Goal: Information Seeking & Learning: Learn about a topic

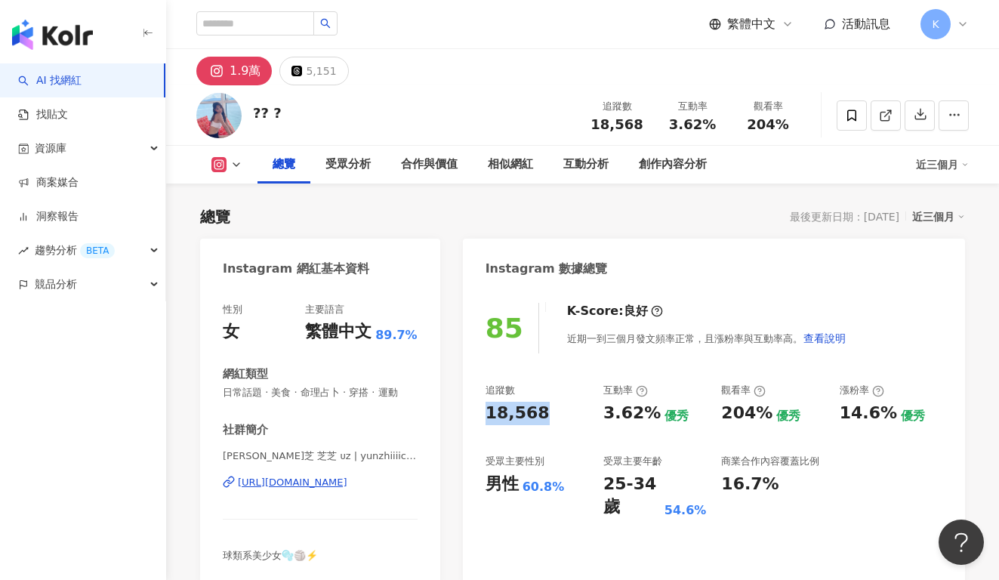
click at [554, 415] on div "18,568" at bounding box center [537, 413] width 103 height 23
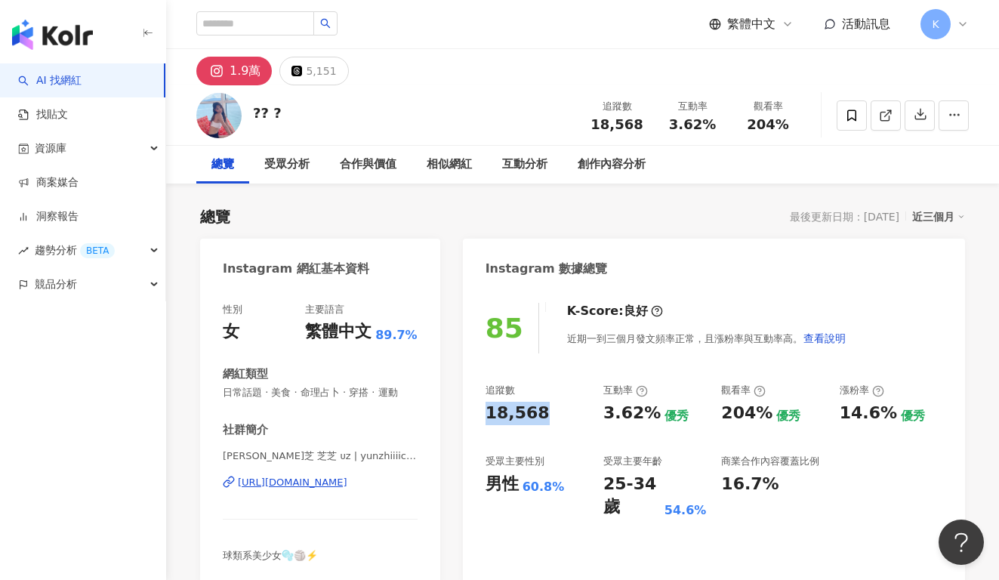
scroll to position [93, 0]
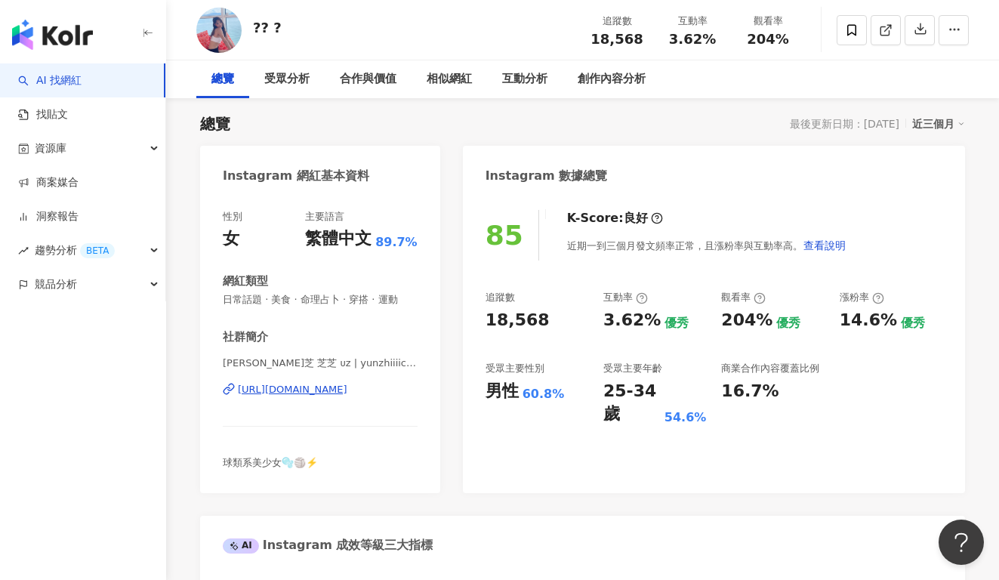
click at [592, 298] on div "追蹤數 18,568 互動率 3.62% 優秀 觀看率 204% 優秀 漲粉率 14.6% 優秀 受眾主要性別 男性 60.8% 受眾主要年齡 25-34 歲…" at bounding box center [714, 358] width 457 height 135
drag, startPoint x: 604, startPoint y: 324, endPoint x: 647, endPoint y: 324, distance: 43.1
click at [647, 324] on div "3.62%" at bounding box center [632, 320] width 57 height 23
copy div "3.62%"
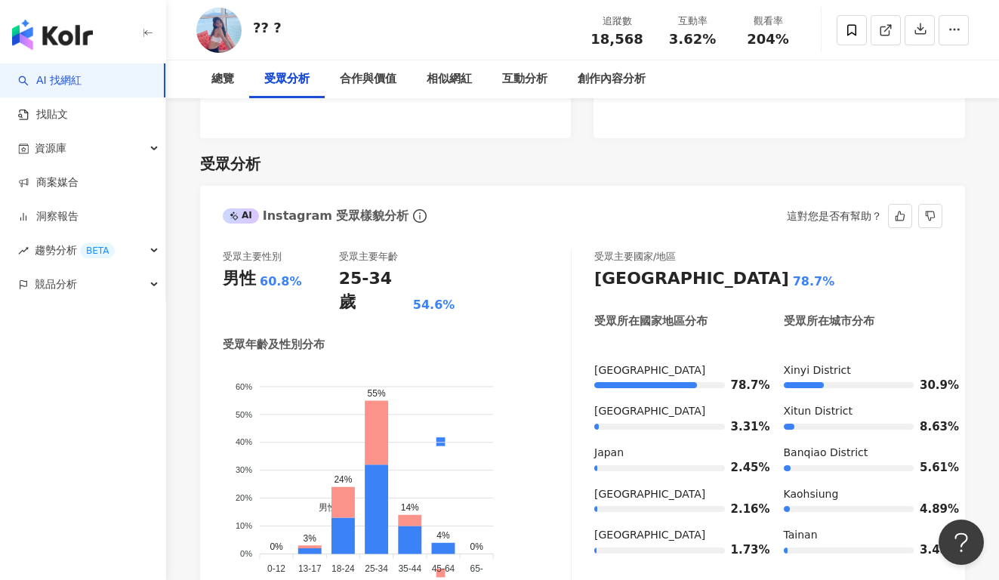
scroll to position [1175, 0]
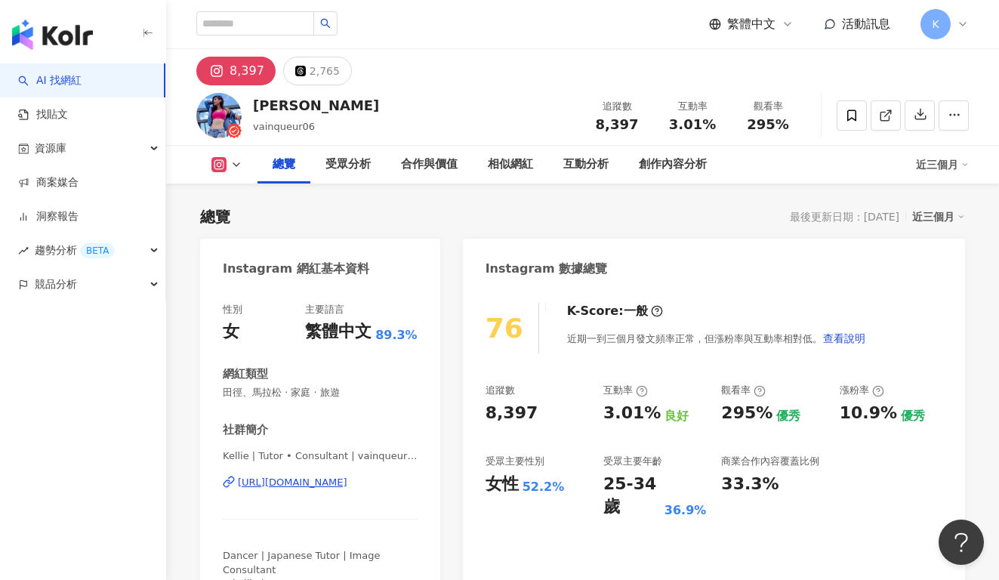
scroll to position [93, 0]
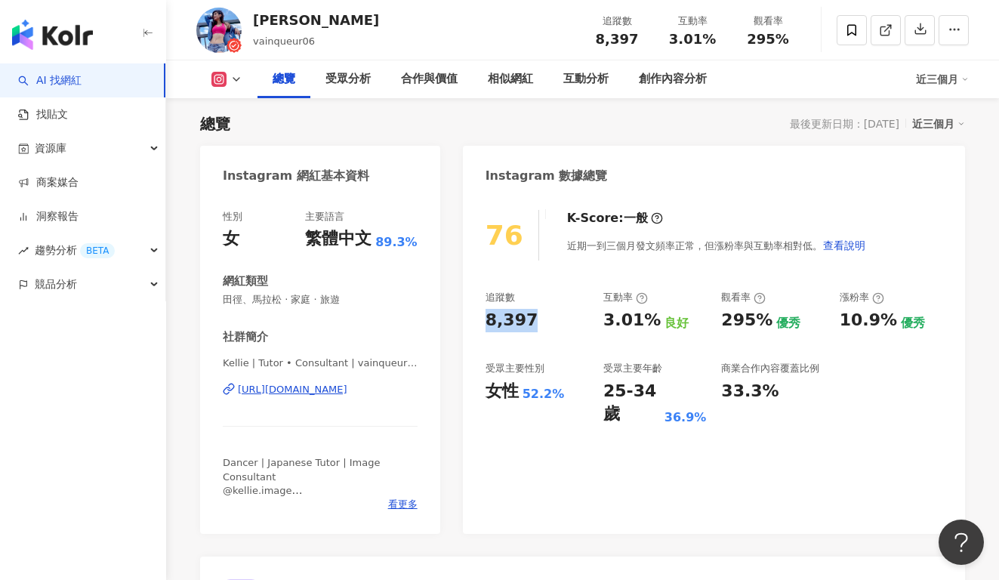
drag, startPoint x: 525, startPoint y: 316, endPoint x: 481, endPoint y: 321, distance: 44.0
click at [481, 321] on div "76 K-Score : 一般 近期一到三個月發文頻率正常，但漲粉率與互動率相對低。 查看說明 追蹤數 8,397 互動率 3.01% 良好 觀看率 295%…" at bounding box center [714, 364] width 502 height 339
copy div "8,397"
click at [609, 329] on div "3.01%" at bounding box center [632, 320] width 57 height 23
drag, startPoint x: 609, startPoint y: 317, endPoint x: 648, endPoint y: 321, distance: 39.5
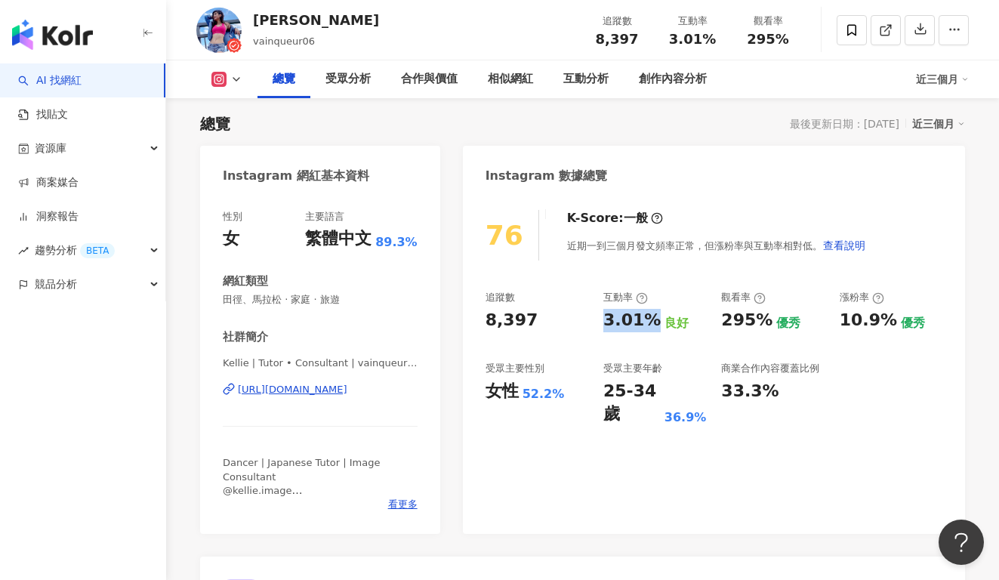
click at [648, 321] on div "3.01%" at bounding box center [632, 320] width 57 height 23
copy div "3.01%"
copy div "https://www.instagram.com/vainqueur06/"
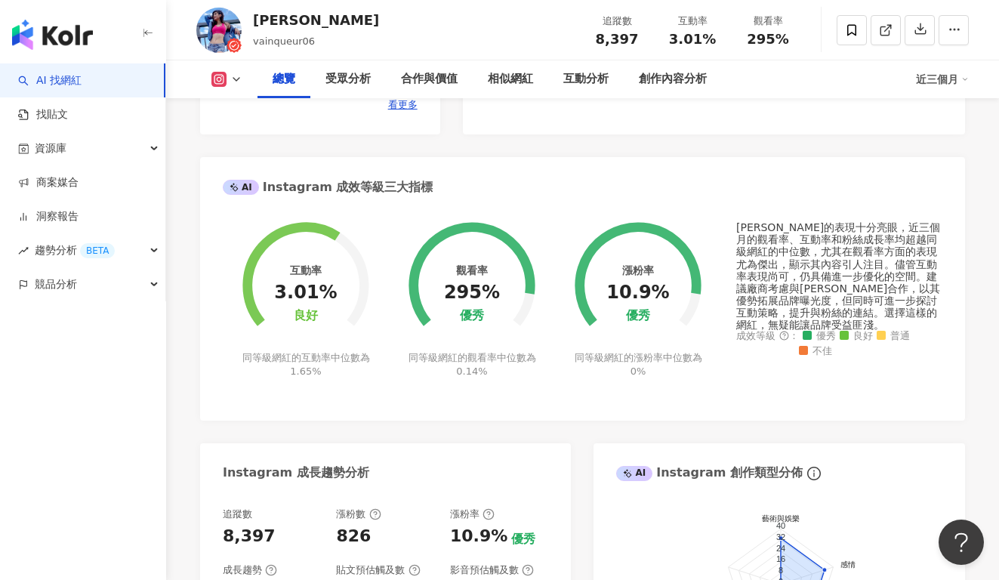
scroll to position [1074, 0]
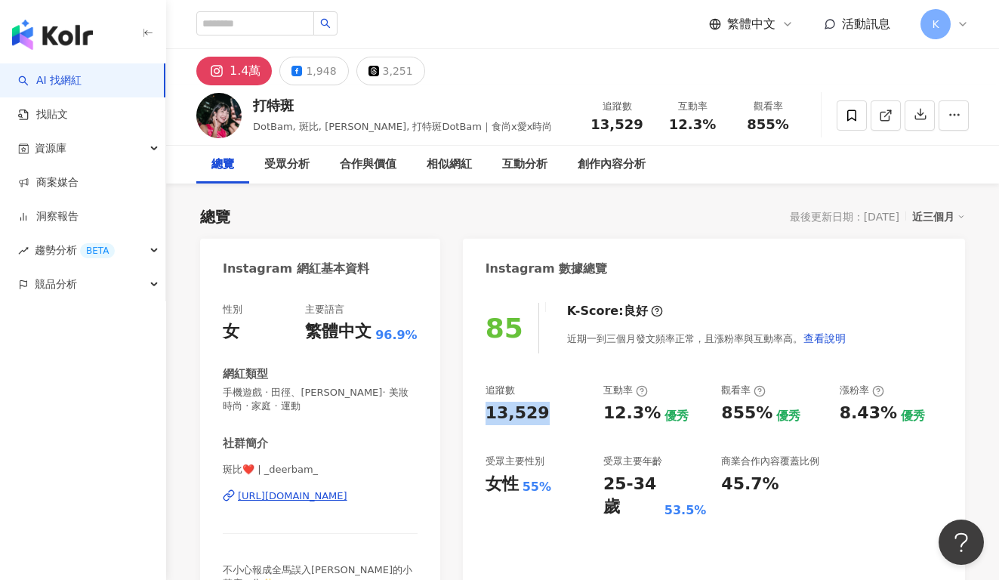
drag, startPoint x: 511, startPoint y: 414, endPoint x: 541, endPoint y: 415, distance: 29.5
click at [541, 415] on div "85 K-Score : 良好 近期一到三個月發文頻率正常，且漲粉率與互動率高。 查看說明 追蹤數 13,529 互動率 12.3% 優秀 觀看率 855% …" at bounding box center [714, 464] width 502 height 353
copy div "13,529"
click at [647, 368] on div "85 K-Score : 良好 近期一到三個月發文頻率正常，且漲粉率與互動率高。 查看說明 追蹤數 13,529 互動率 12.3% 優秀 觀看率 855% …" at bounding box center [714, 464] width 502 height 353
drag, startPoint x: 607, startPoint y: 418, endPoint x: 655, endPoint y: 416, distance: 47.6
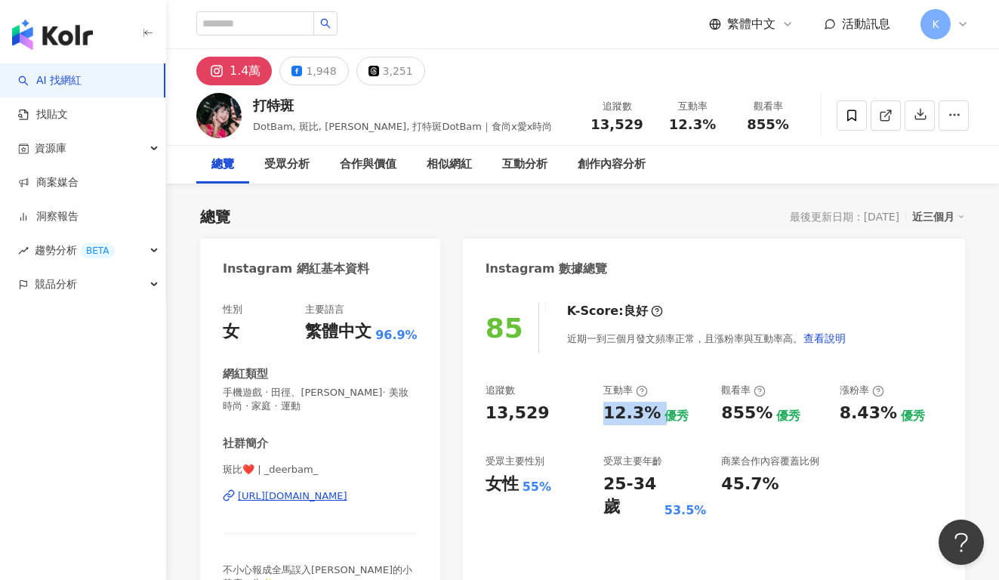
click at [655, 416] on div "12.3% 優秀" at bounding box center [655, 413] width 103 height 23
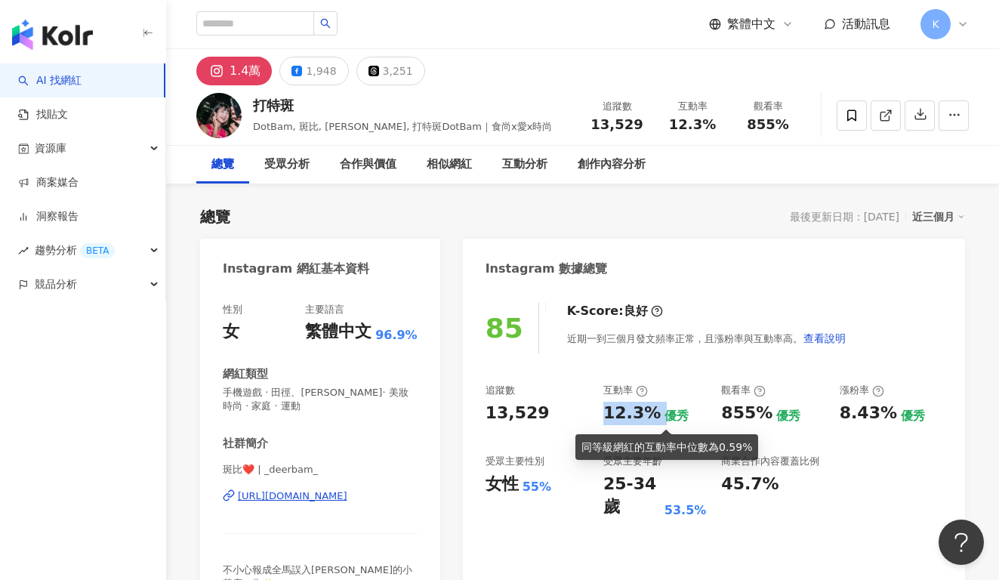
copy div "12.3%"
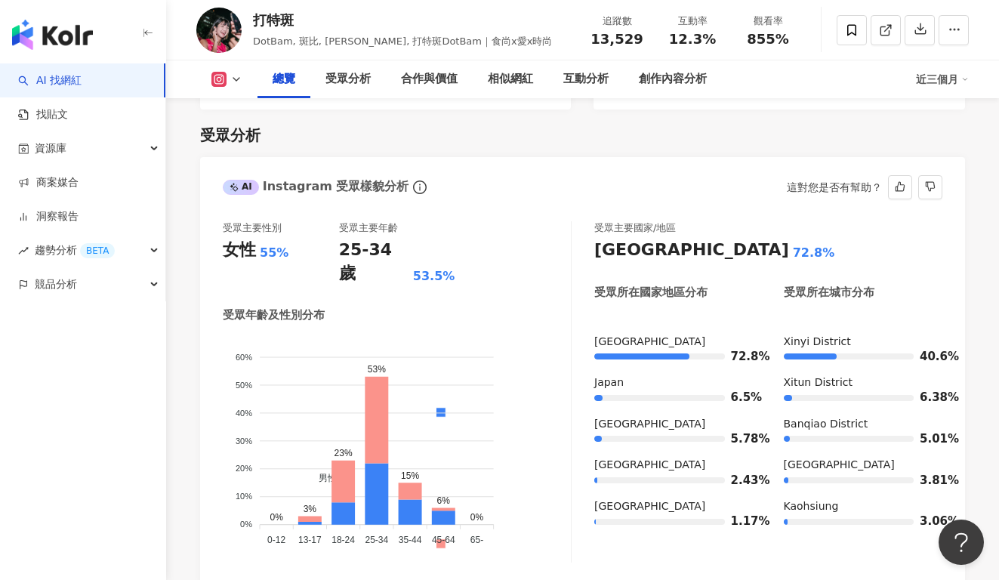
scroll to position [1276, 0]
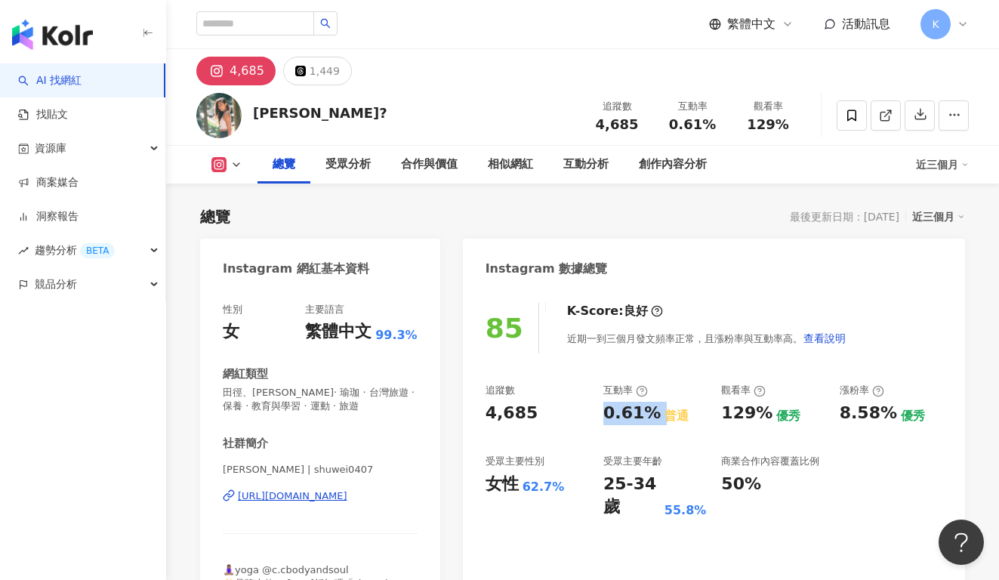
drag, startPoint x: 622, startPoint y: 412, endPoint x: 659, endPoint y: 415, distance: 36.4
click at [659, 415] on div "追蹤數 4,685 互動率 0.61% 普通 觀看率 129% 優秀 漲粉率 8.58% 優秀 受眾主要性別 女性 62.7% 受眾主要年齡 25-34 歲 …" at bounding box center [714, 451] width 457 height 135
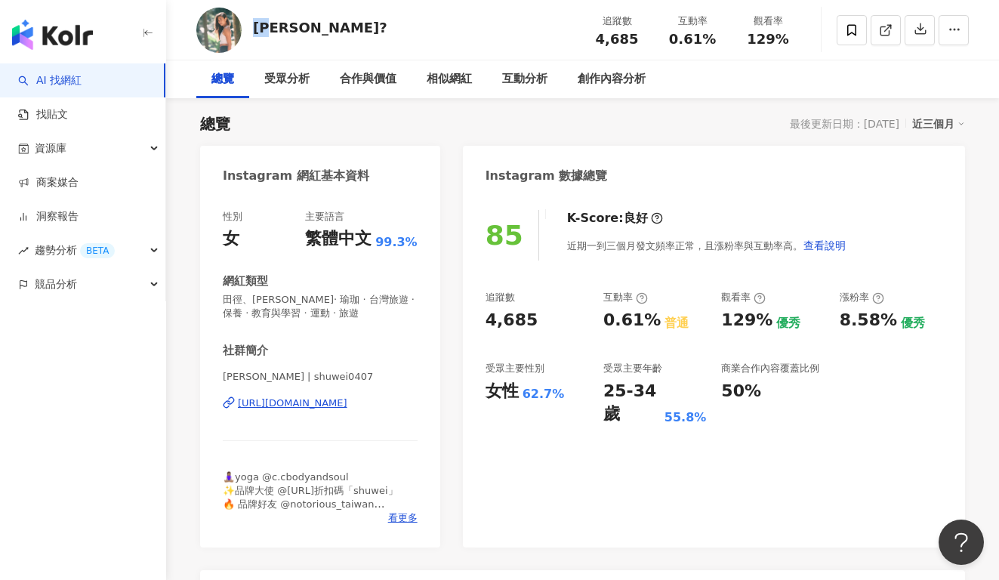
drag, startPoint x: 258, startPoint y: 29, endPoint x: 276, endPoint y: 29, distance: 17.4
click at [276, 29] on div "朱朱?" at bounding box center [320, 27] width 134 height 19
copy div "朱朱"
drag, startPoint x: 489, startPoint y: 320, endPoint x: 536, endPoint y: 323, distance: 46.9
click at [536, 323] on div "4,685" at bounding box center [537, 320] width 103 height 23
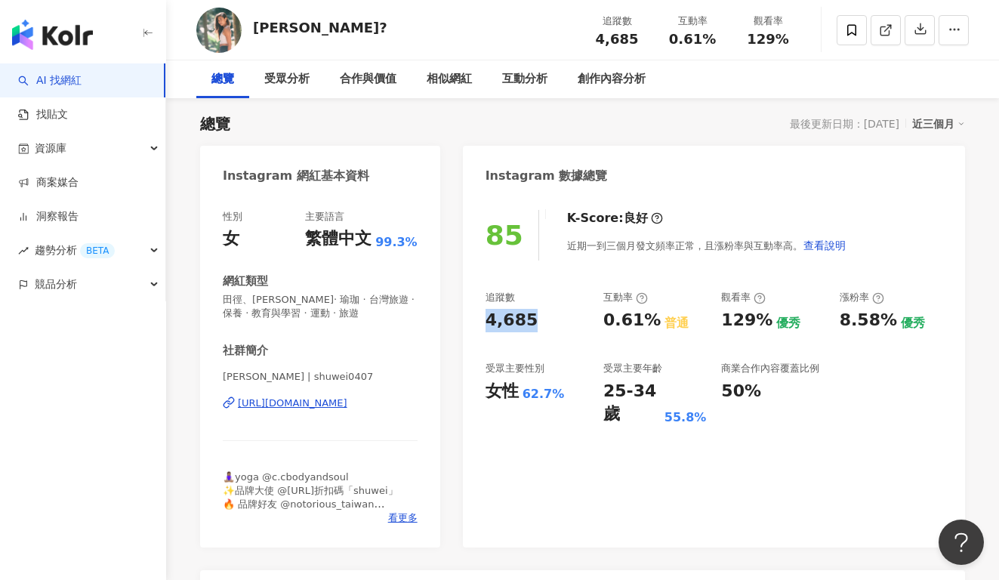
copy div "4,685"
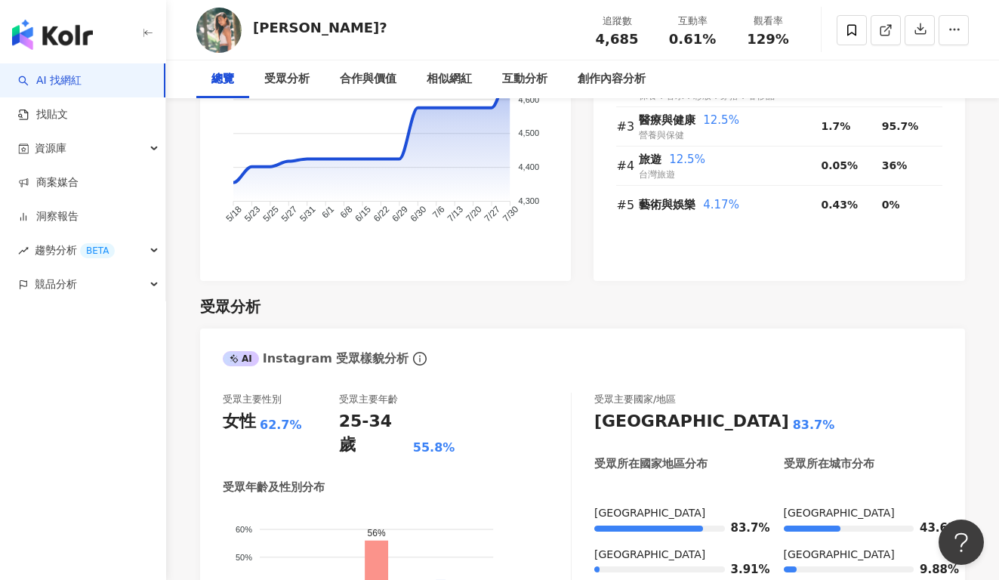
scroll to position [1159, 0]
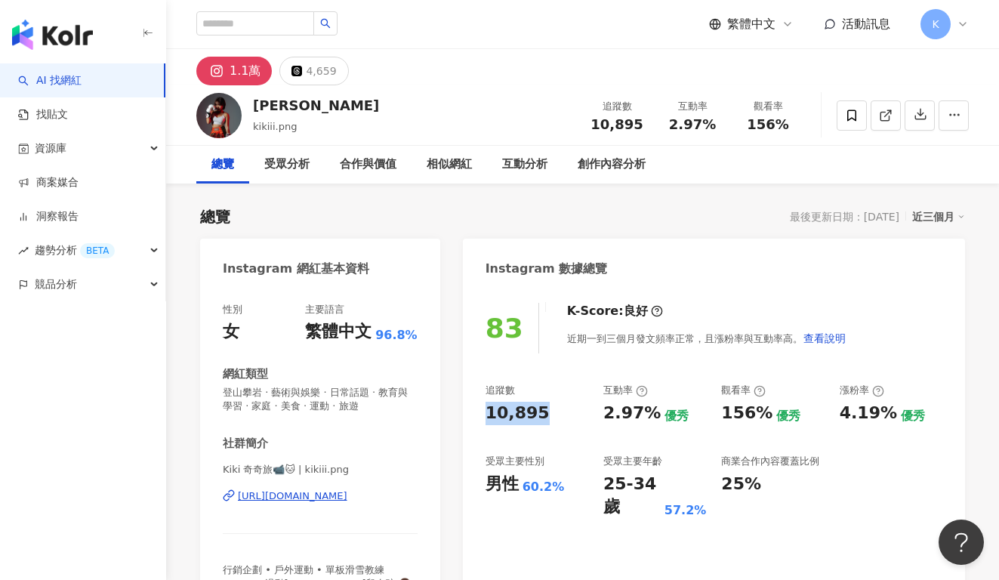
drag, startPoint x: 561, startPoint y: 417, endPoint x: 477, endPoint y: 415, distance: 84.6
click at [477, 415] on div "83 K-Score : 良好 近期一到三個月發文頻率正常，且漲粉率與互動率高。 查看說明 追蹤數 10,895 互動率 2.97% 優秀 觀看率 156% …" at bounding box center [714, 464] width 502 height 353
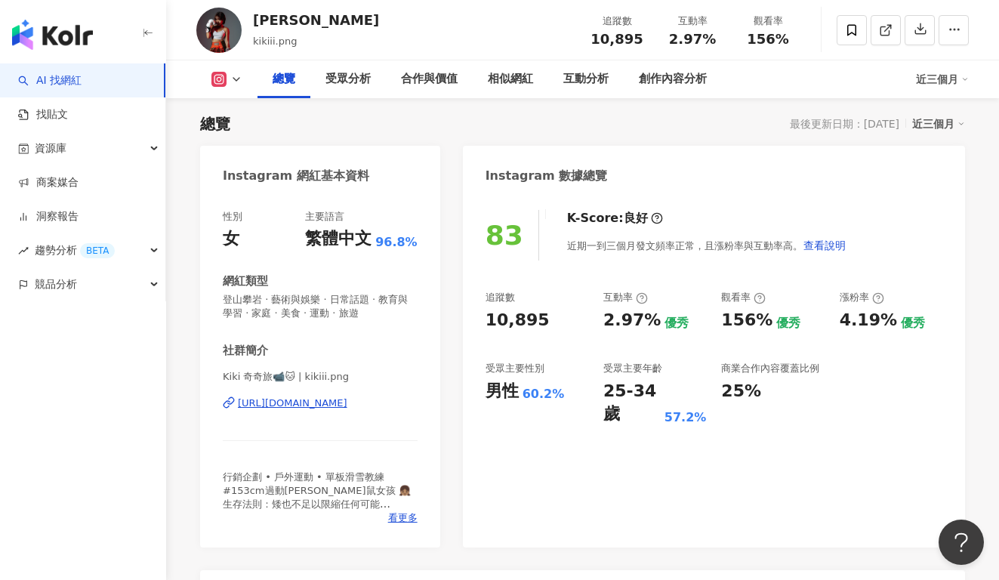
click at [622, 316] on div "2.97%" at bounding box center [632, 320] width 57 height 23
drag, startPoint x: 605, startPoint y: 317, endPoint x: 647, endPoint y: 321, distance: 42.5
click at [647, 321] on div "2.97%" at bounding box center [632, 320] width 57 height 23
copy div "2.97%"
click at [687, 376] on div "受眾主要年齡 25-34 歲 57.2%" at bounding box center [655, 394] width 103 height 64
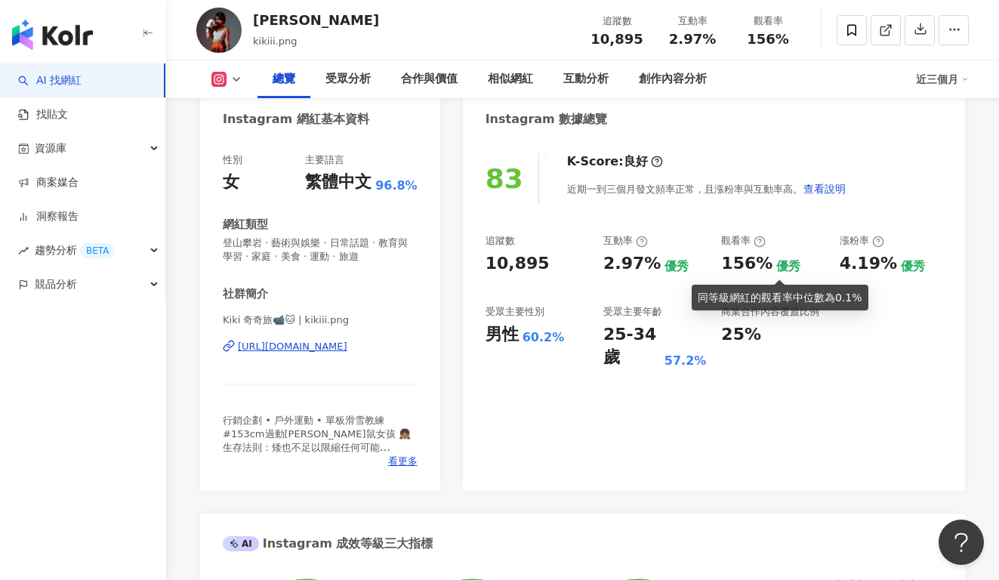
scroll to position [149, 0]
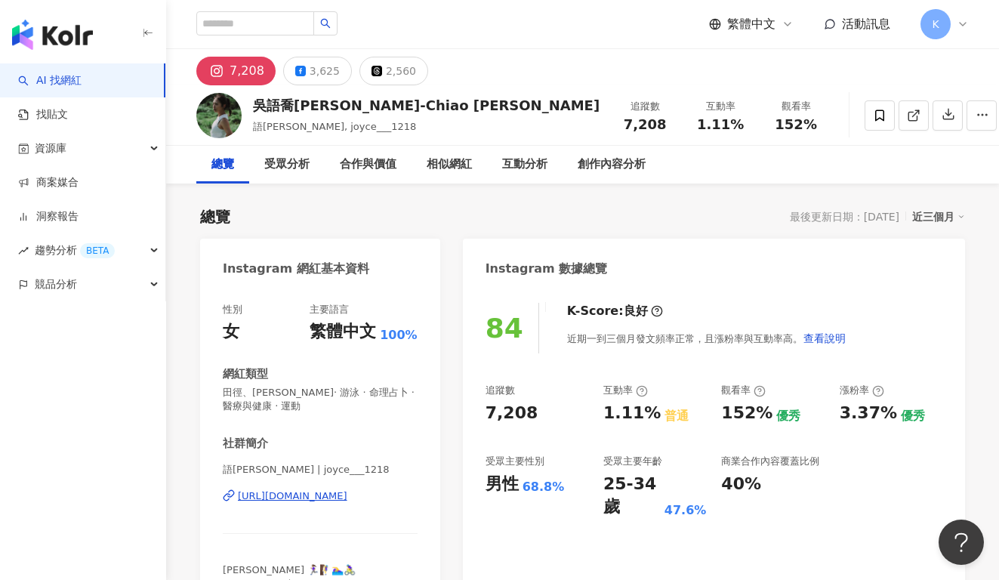
scroll to position [93, 0]
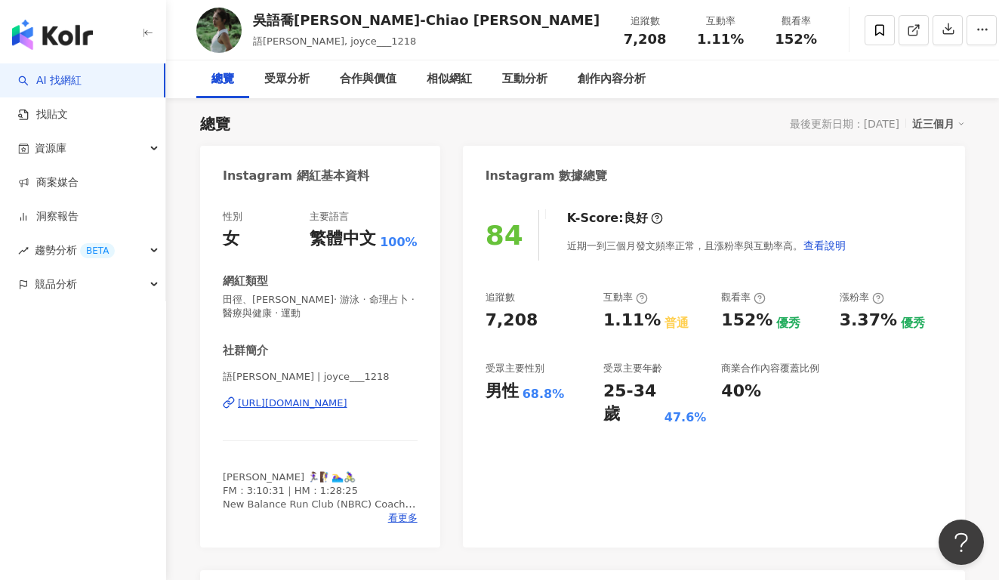
drag, startPoint x: 530, startPoint y: 328, endPoint x: 486, endPoint y: 321, distance: 44.3
click at [486, 321] on div "7,208" at bounding box center [537, 320] width 103 height 23
copy div "7,208"
click at [625, 314] on div "1.11%" at bounding box center [632, 320] width 57 height 23
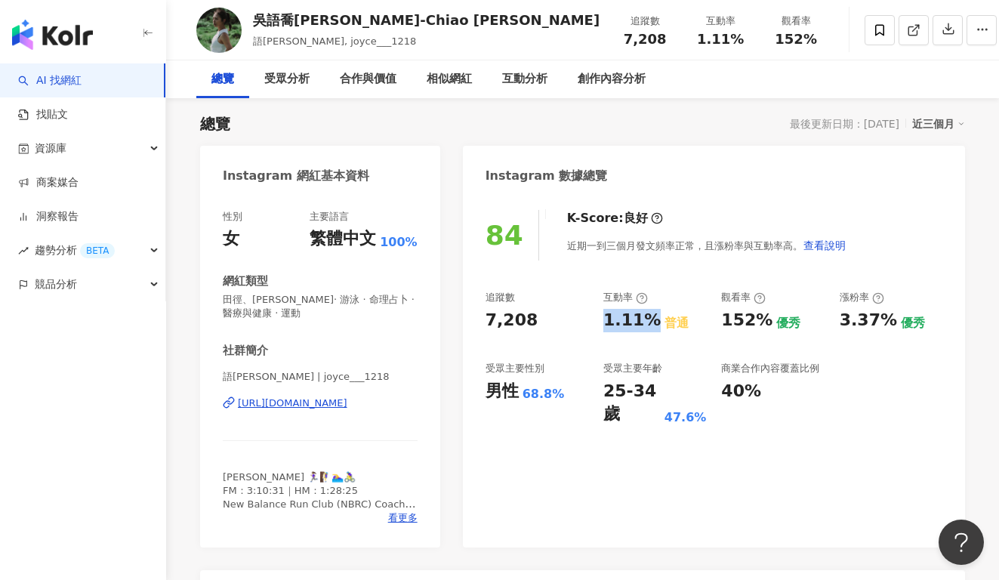
drag, startPoint x: 604, startPoint y: 321, endPoint x: 644, endPoint y: 321, distance: 40.8
click at [644, 321] on div "1.11%" at bounding box center [632, 320] width 57 height 23
copy div "1.11%"
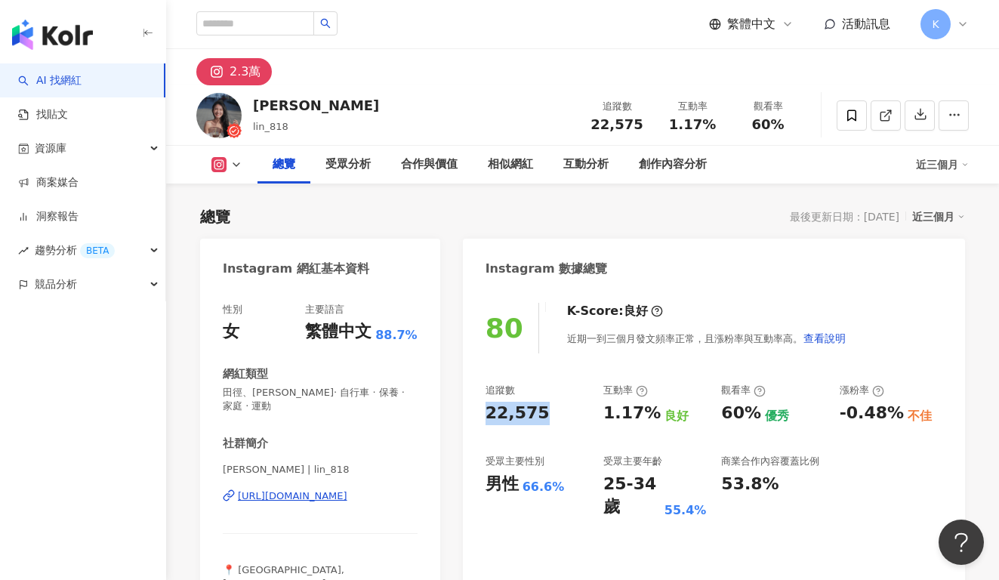
drag, startPoint x: 520, startPoint y: 414, endPoint x: 486, endPoint y: 414, distance: 34.0
click at [486, 414] on div "22,575" at bounding box center [537, 413] width 103 height 23
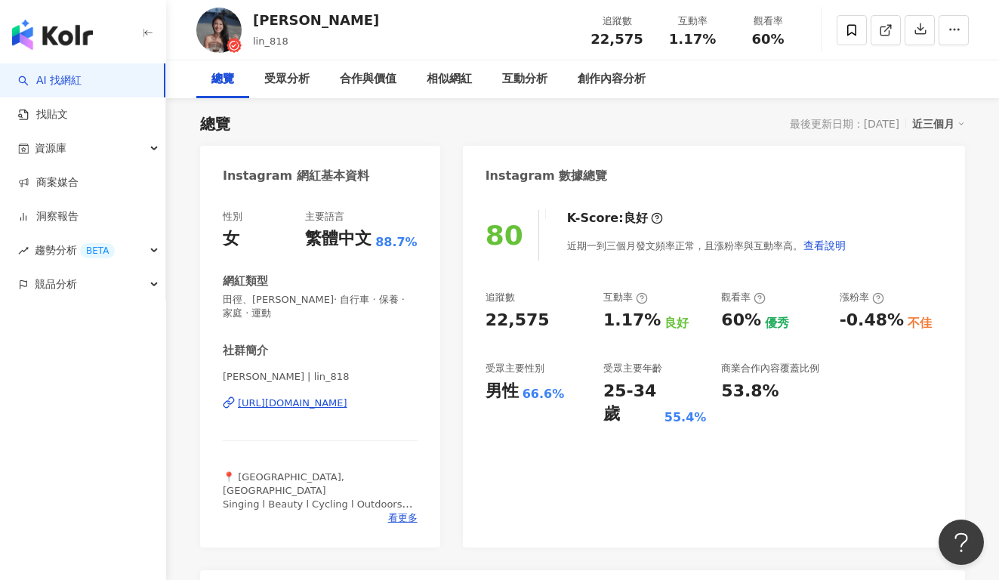
click at [730, 314] on div "60%" at bounding box center [741, 320] width 40 height 23
drag, startPoint x: 607, startPoint y: 320, endPoint x: 653, endPoint y: 324, distance: 46.3
click at [653, 324] on div "1.17% 良好" at bounding box center [655, 320] width 103 height 23
copy div "1.17%"
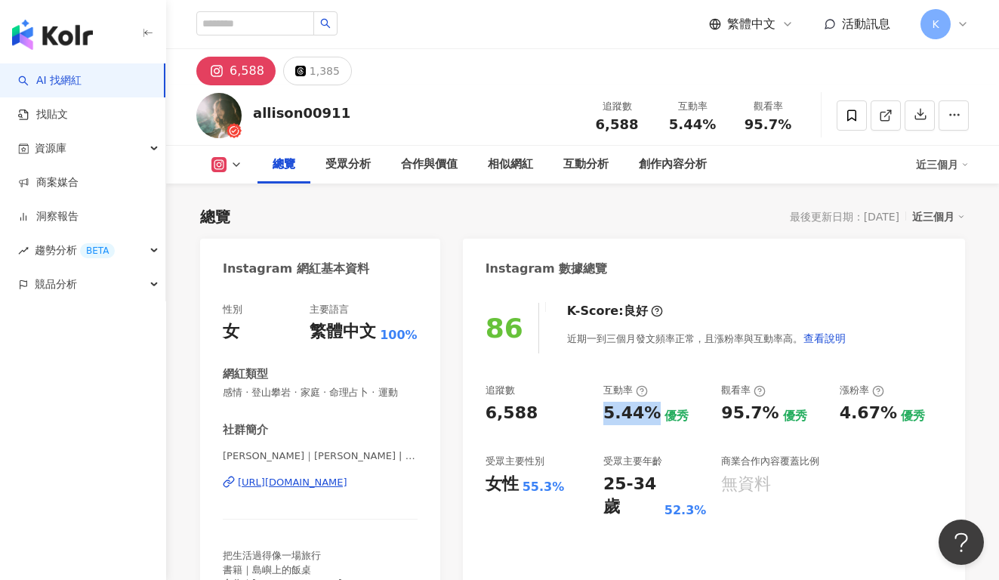
drag, startPoint x: 597, startPoint y: 412, endPoint x: 650, endPoint y: 415, distance: 52.9
click at [650, 415] on div "追蹤數 6,588 互動率 5.44% 優秀 觀看率 95.7% 優秀 漲粉率 4.67% 優秀 受眾主要性別 女性 55.3% 受眾主要年齡 25-34 歲…" at bounding box center [714, 451] width 457 height 135
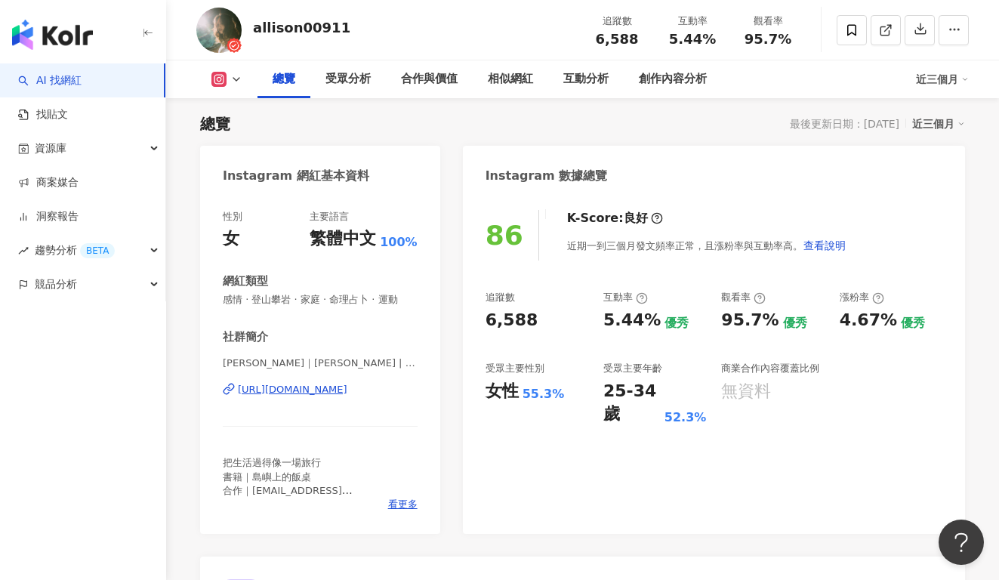
click at [577, 294] on div "追蹤數" at bounding box center [537, 298] width 103 height 14
drag, startPoint x: 532, startPoint y: 324, endPoint x: 483, endPoint y: 323, distance: 48.3
click at [483, 323] on div "86 K-Score : 良好 近期一到三個月發文頻率正常，且漲粉率與互動率高。 查看說明 追蹤數 6,588 互動率 5.44% 優秀 觀看率 95.7% …" at bounding box center [714, 364] width 502 height 339
copy div "6,588"
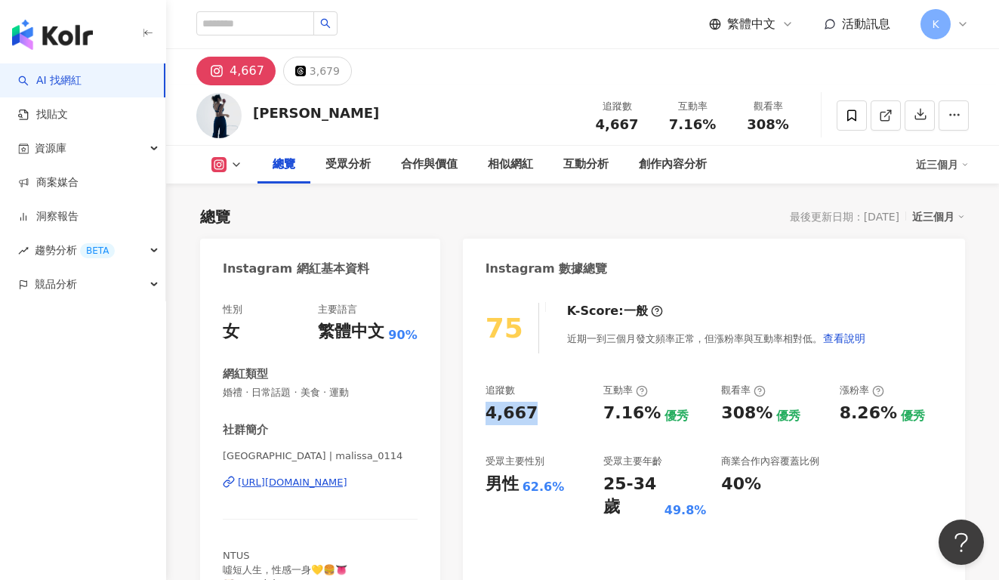
drag, startPoint x: 505, startPoint y: 412, endPoint x: 548, endPoint y: 412, distance: 43.8
click at [548, 412] on div "75 K-Score : 一般 近期一到三個月發文頻率正常，但漲粉率與互動率相對低。 查看說明 追蹤數 4,667 互動率 7.16% 優秀 觀看率 308%…" at bounding box center [714, 457] width 502 height 339
copy div "4,667"
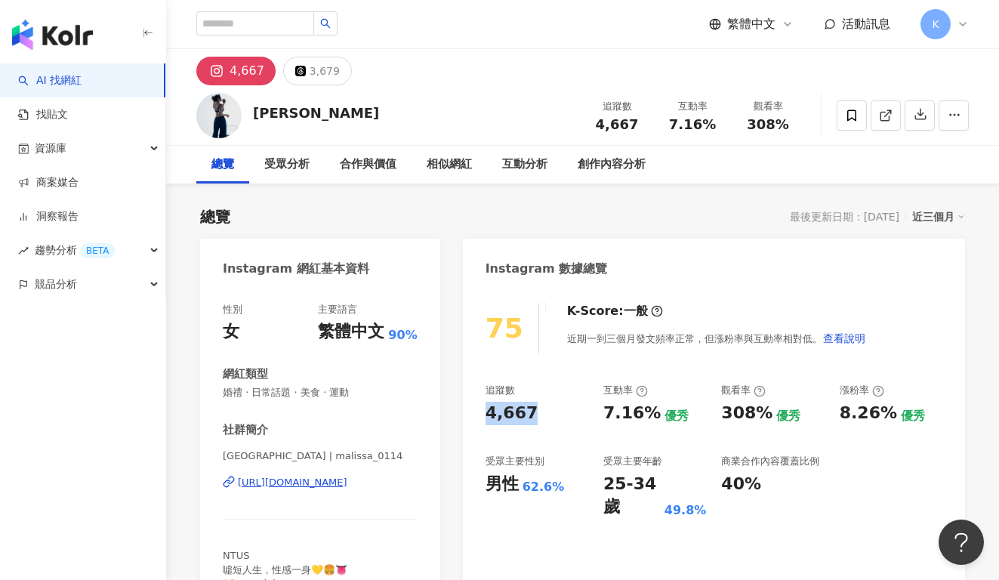
scroll to position [93, 0]
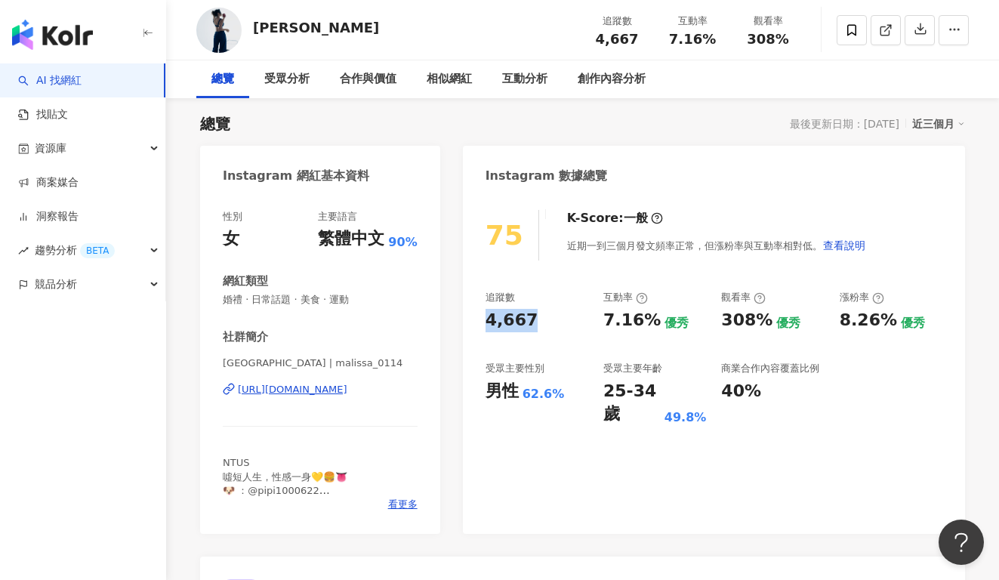
copy div "[URL][DOMAIN_NAME]"
click at [607, 340] on div "追蹤數 4,667 互動率 7.16% 優秀 觀看率 308% 優秀 漲粉率 8.26% 優秀 受眾主要性別 男性 62.6% 受眾主要年齡 25-34 歲 …" at bounding box center [714, 358] width 457 height 135
drag, startPoint x: 605, startPoint y: 324, endPoint x: 656, endPoint y: 325, distance: 50.6
click at [656, 325] on div "7.16% 優秀" at bounding box center [655, 320] width 103 height 23
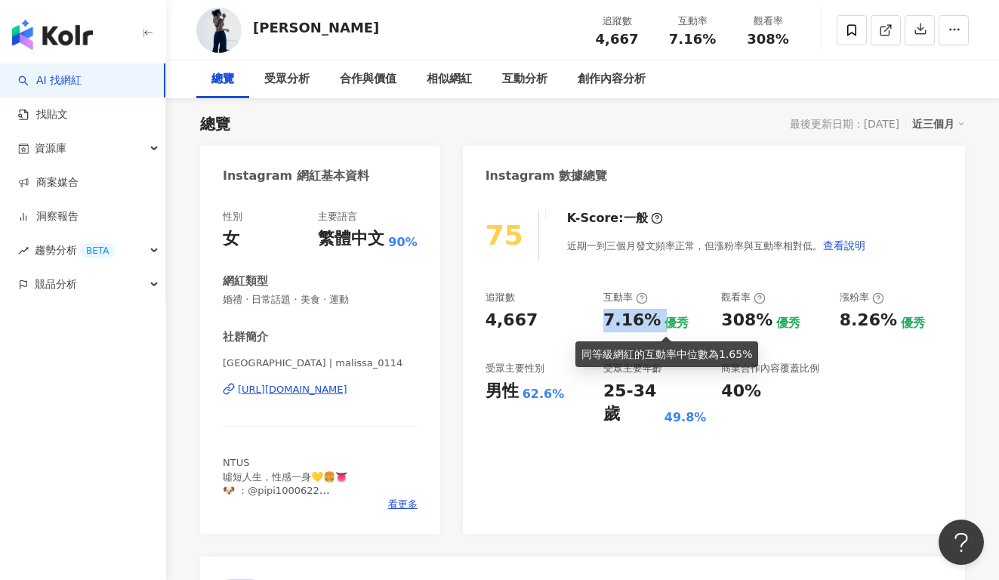
copy div "7.16%"
